Goal: Navigation & Orientation: Find specific page/section

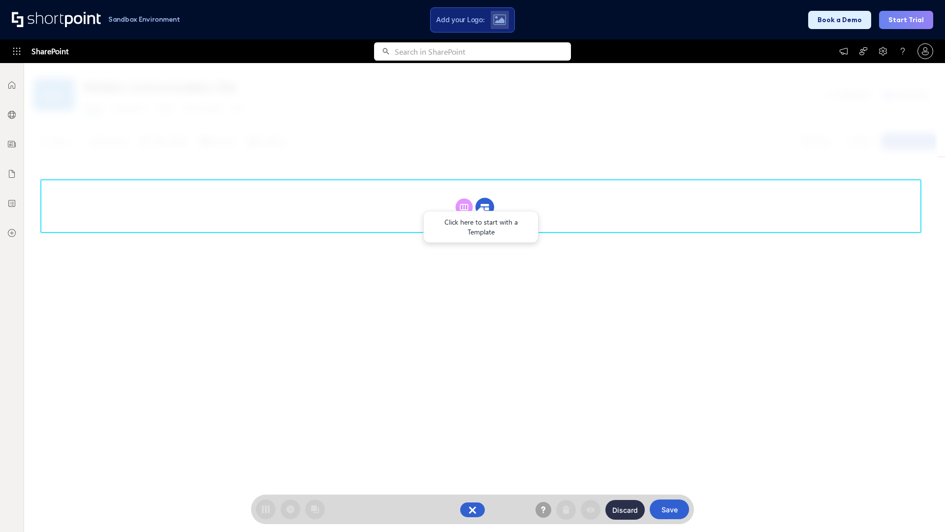
click at [485, 207] on circle at bounding box center [485, 207] width 19 height 19
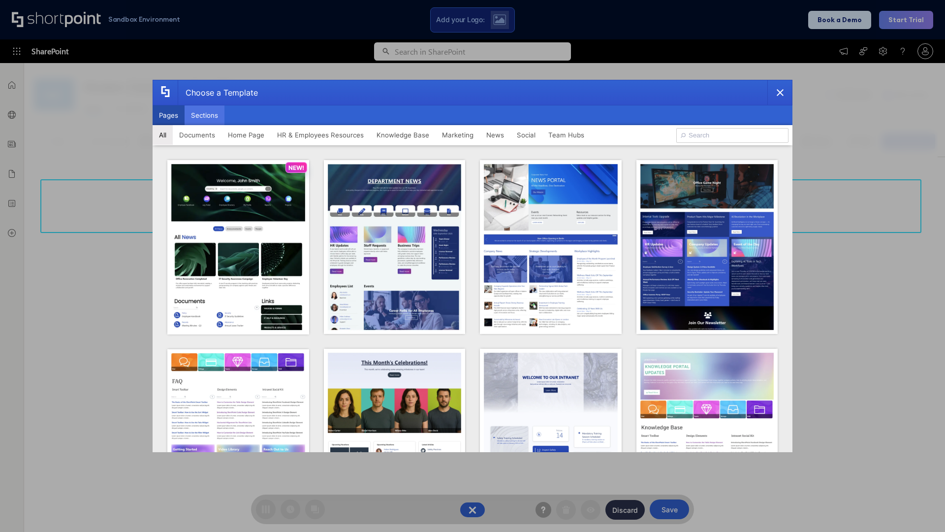
click at [204, 115] on button "Sections" at bounding box center [205, 115] width 40 height 20
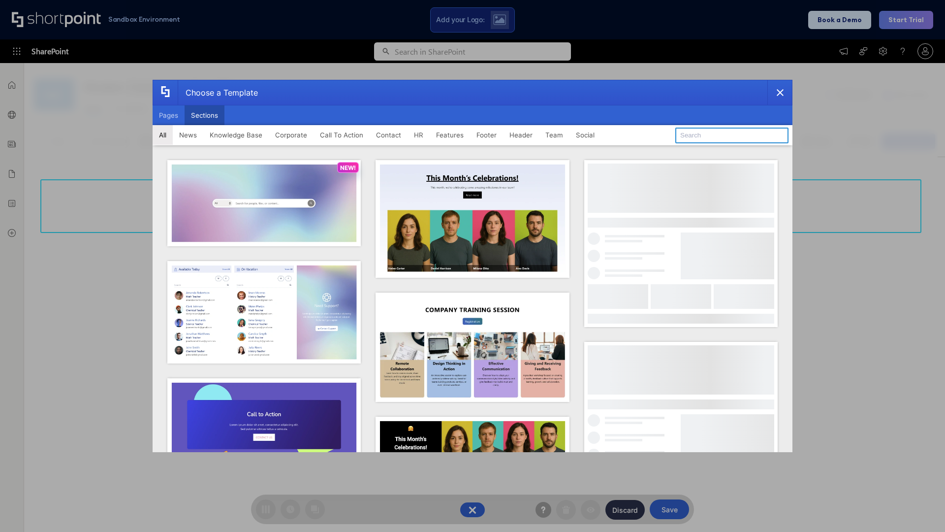
type input "Search"
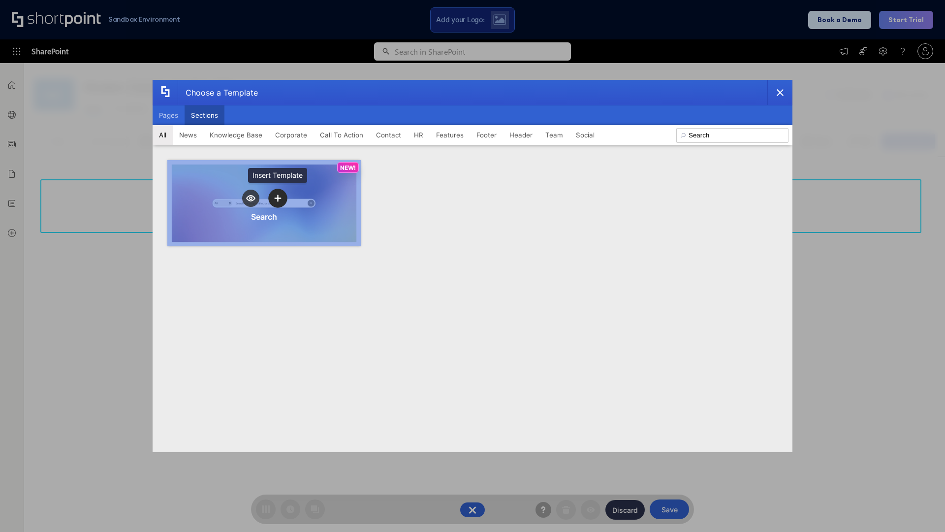
click at [278, 198] on icon "template selector" at bounding box center [277, 198] width 7 height 7
